Goal: Task Accomplishment & Management: Manage account settings

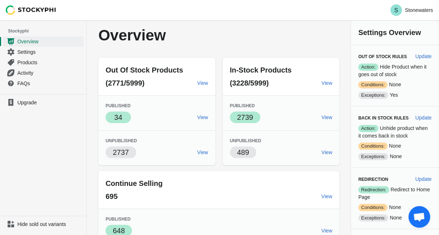
scroll to position [859, 0]
click at [419, 56] on span "Update" at bounding box center [423, 56] width 16 height 6
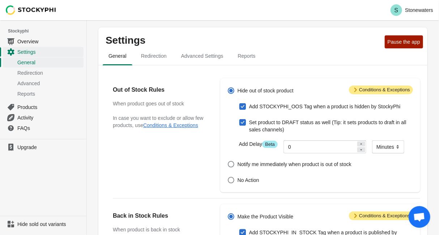
click at [375, 90] on span "Attention Conditions & Exceptions" at bounding box center [381, 90] width 64 height 9
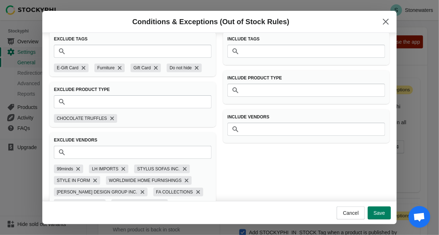
scroll to position [55, 0]
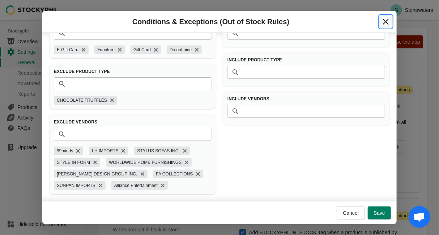
click at [383, 23] on icon "Close" at bounding box center [385, 21] width 7 height 7
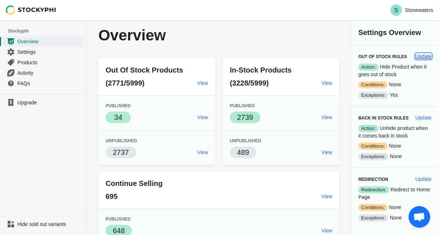
scroll to position [859, 0]
click at [421, 54] on span "Update" at bounding box center [423, 56] width 16 height 6
click at [422, 59] on span "Update" at bounding box center [423, 56] width 16 height 6
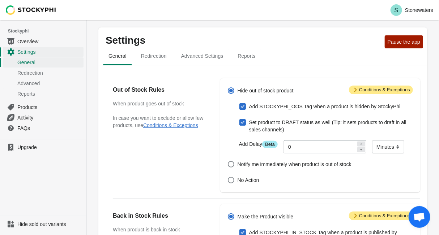
click at [372, 86] on span "Attention Conditions & Exceptions" at bounding box center [381, 90] width 64 height 9
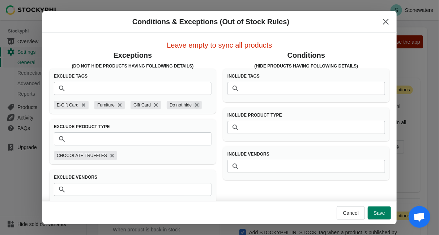
click at [196, 107] on icon "Remove Do not hide" at bounding box center [196, 105] width 7 height 7
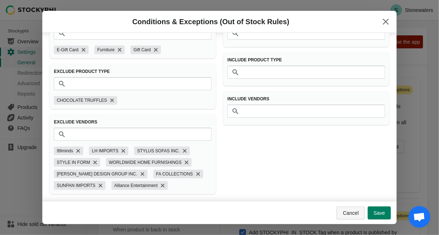
click at [353, 211] on span "Cancel" at bounding box center [351, 213] width 16 height 6
